Goal: Task Accomplishment & Management: Use online tool/utility

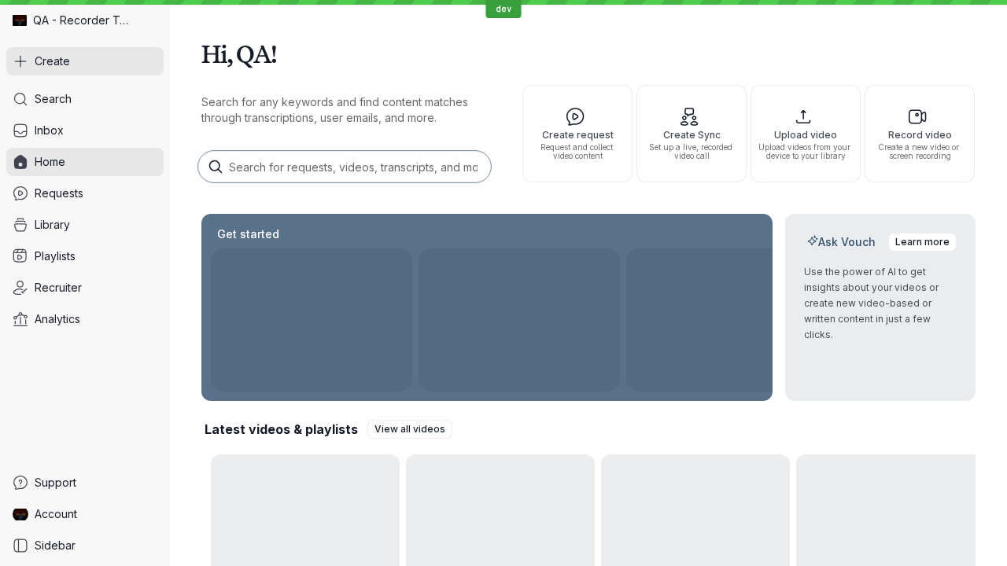
click at [85, 61] on button "Create" at bounding box center [84, 61] width 157 height 28
